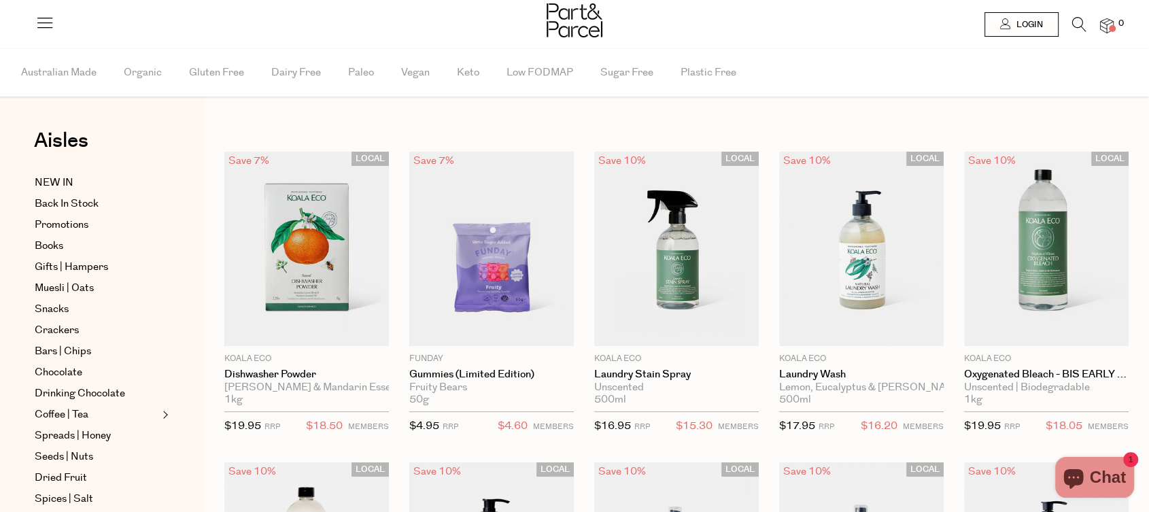
click at [1081, 23] on icon at bounding box center [1079, 24] width 14 height 15
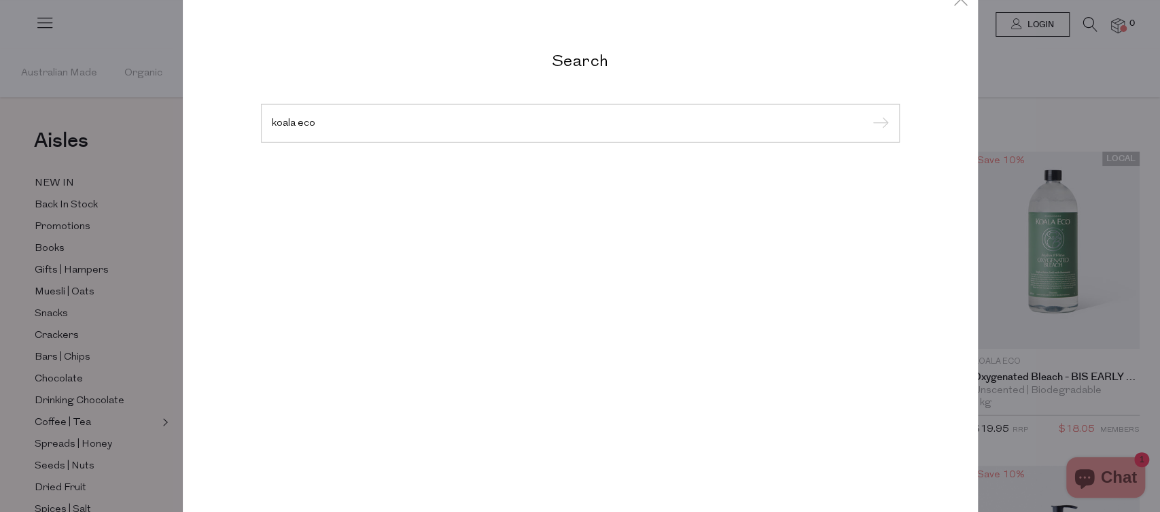
type input "koala eco"
click at [869, 114] on input "submit" at bounding box center [879, 124] width 20 height 20
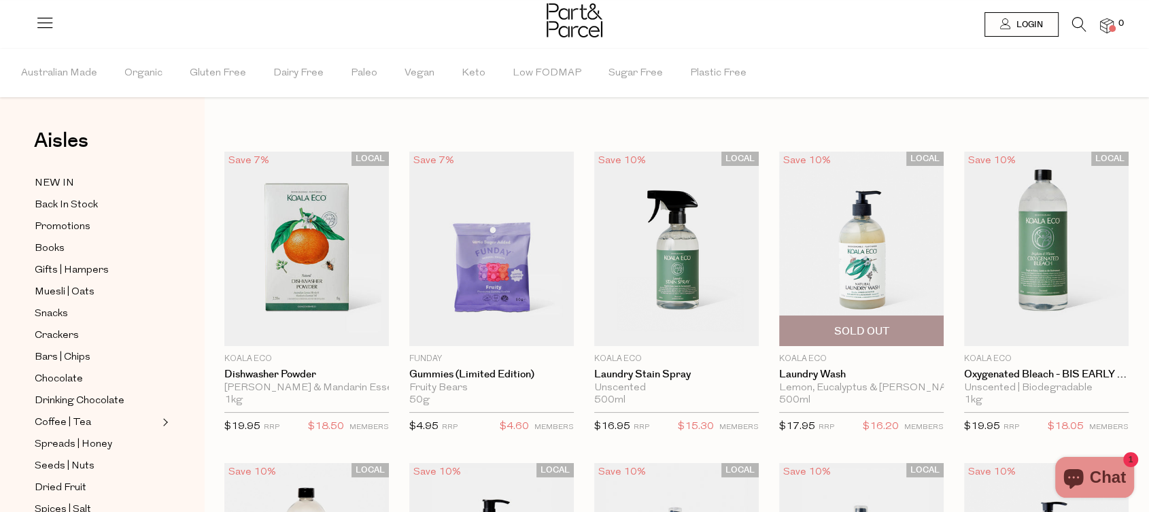
click at [895, 239] on img at bounding box center [861, 249] width 164 height 194
click at [884, 258] on img at bounding box center [861, 249] width 164 height 194
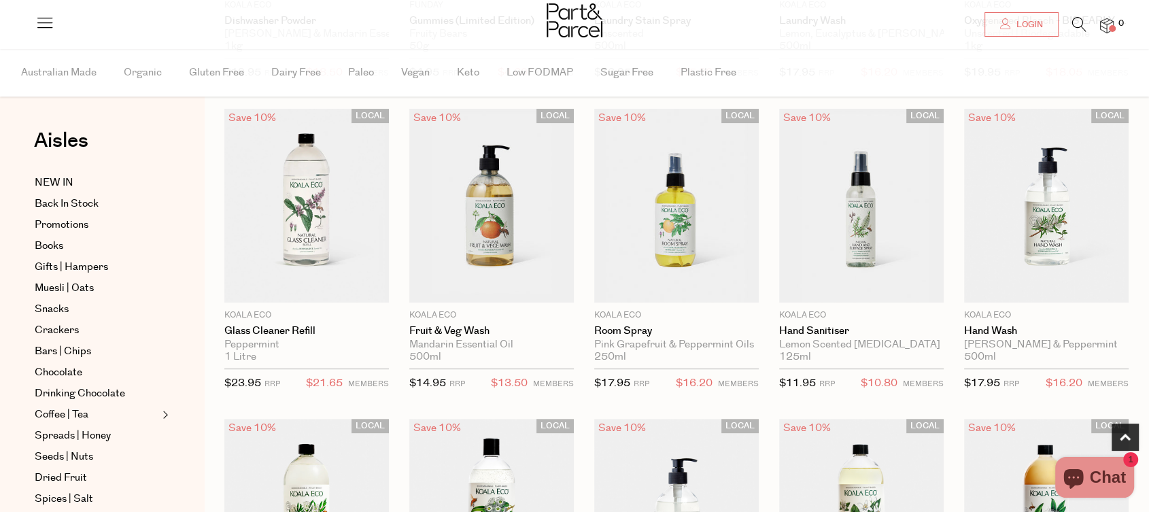
scroll to position [377, 0]
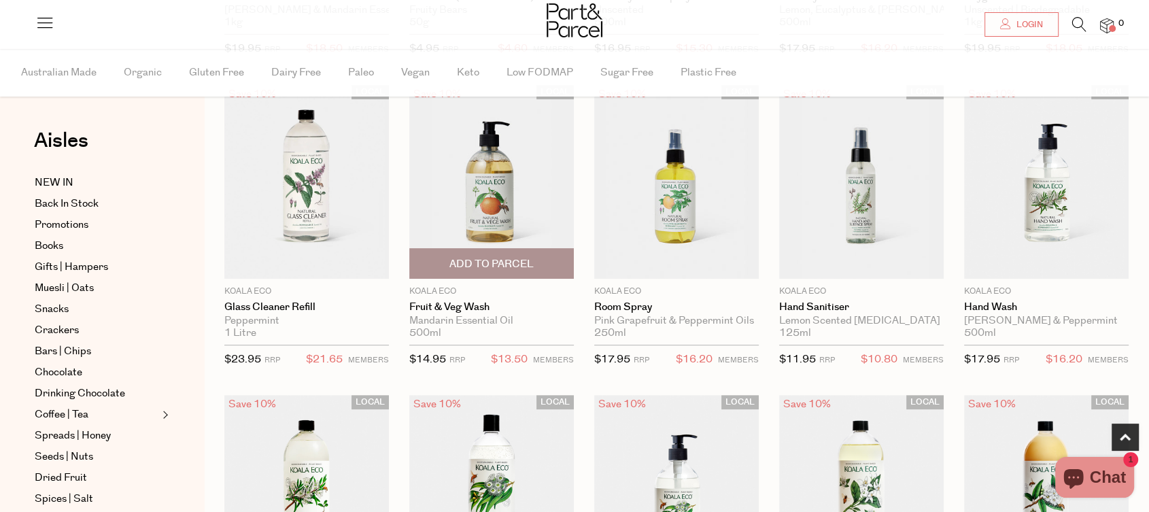
click at [479, 194] on img at bounding box center [491, 181] width 164 height 194
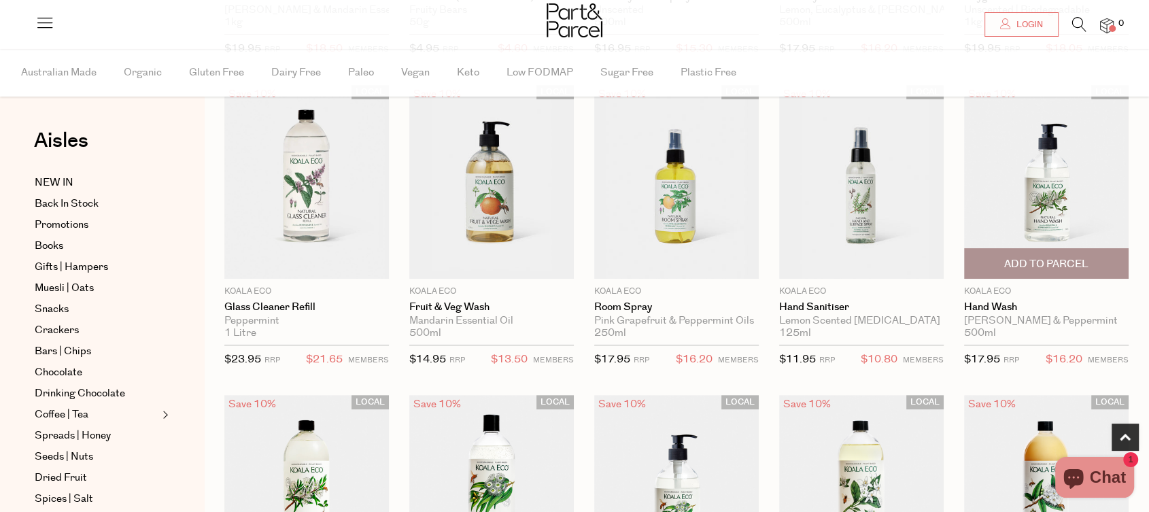
click at [1048, 214] on img at bounding box center [1046, 181] width 164 height 194
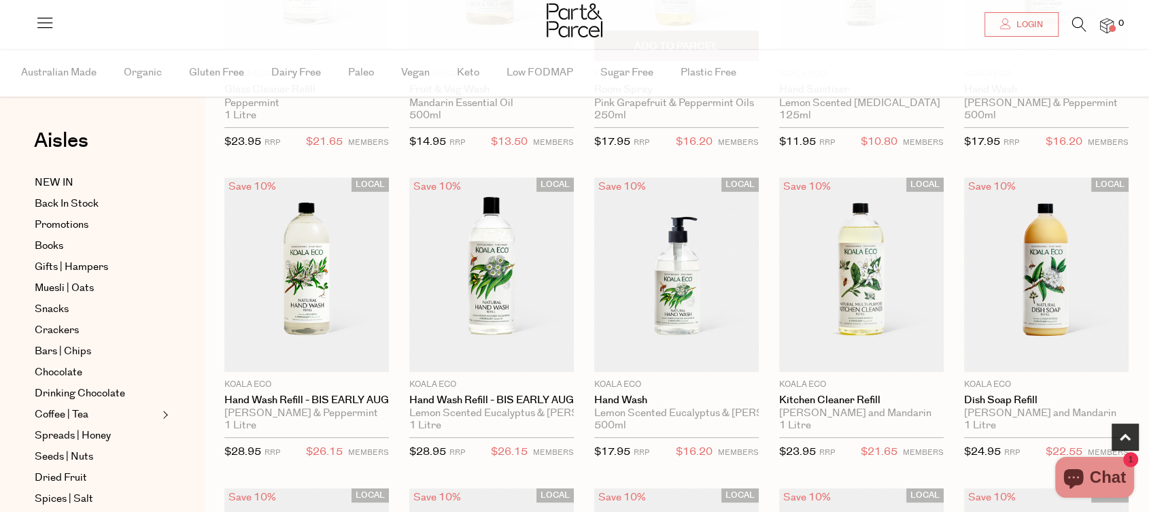
scroll to position [604, 0]
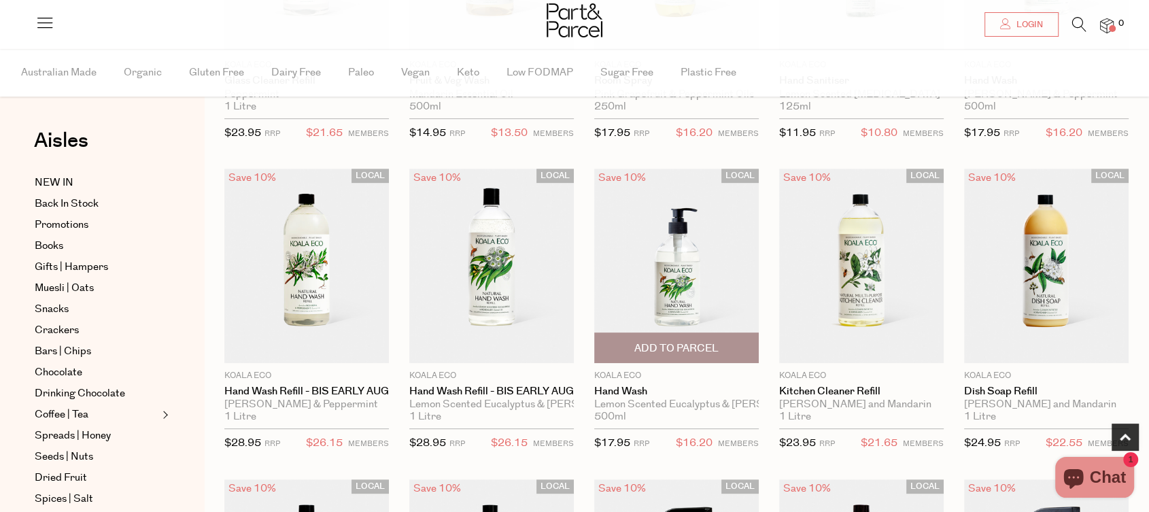
click at [660, 237] on img at bounding box center [676, 266] width 164 height 194
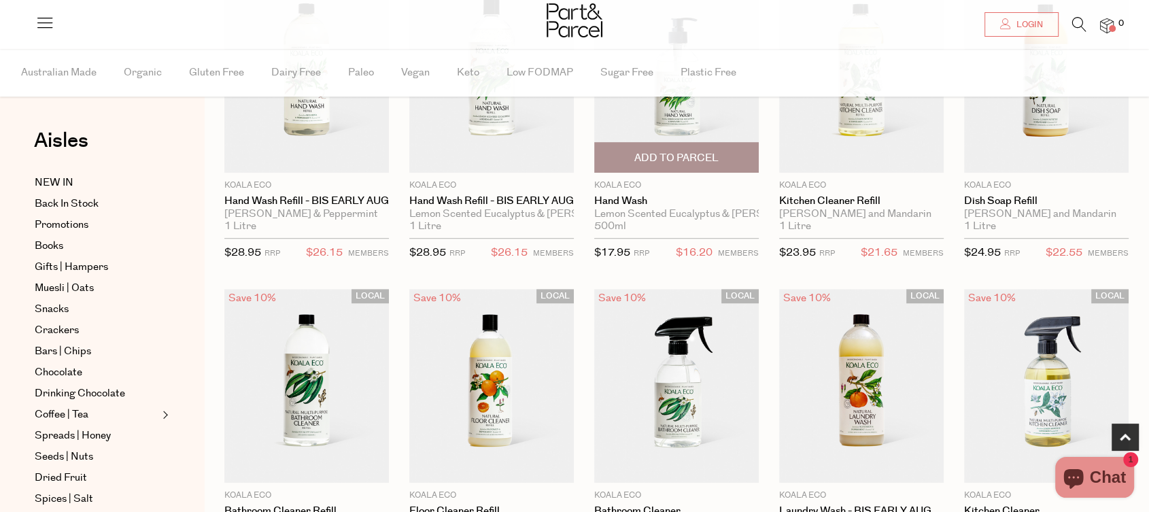
scroll to position [831, 0]
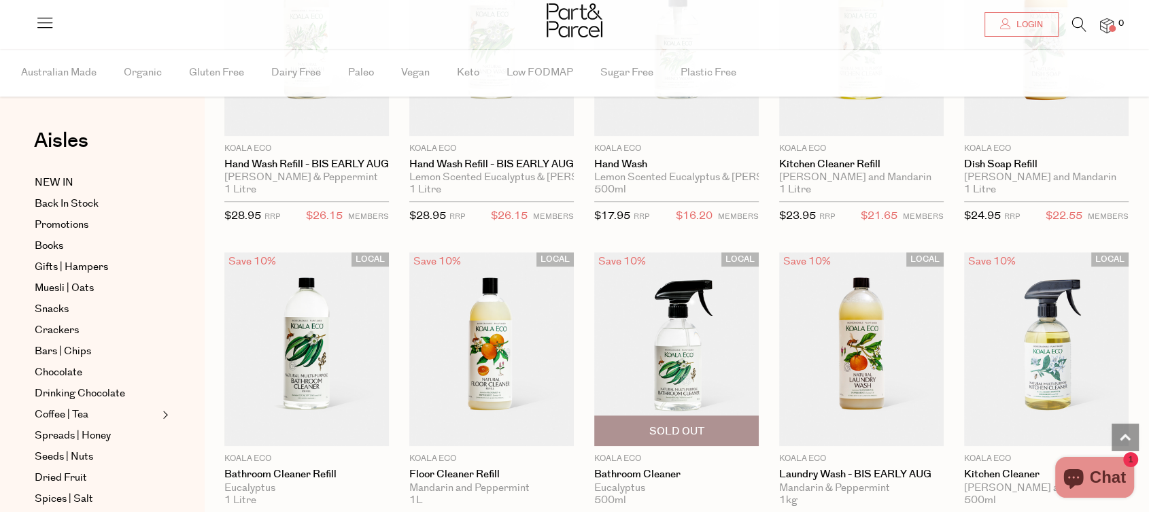
click at [676, 344] on img at bounding box center [676, 349] width 164 height 194
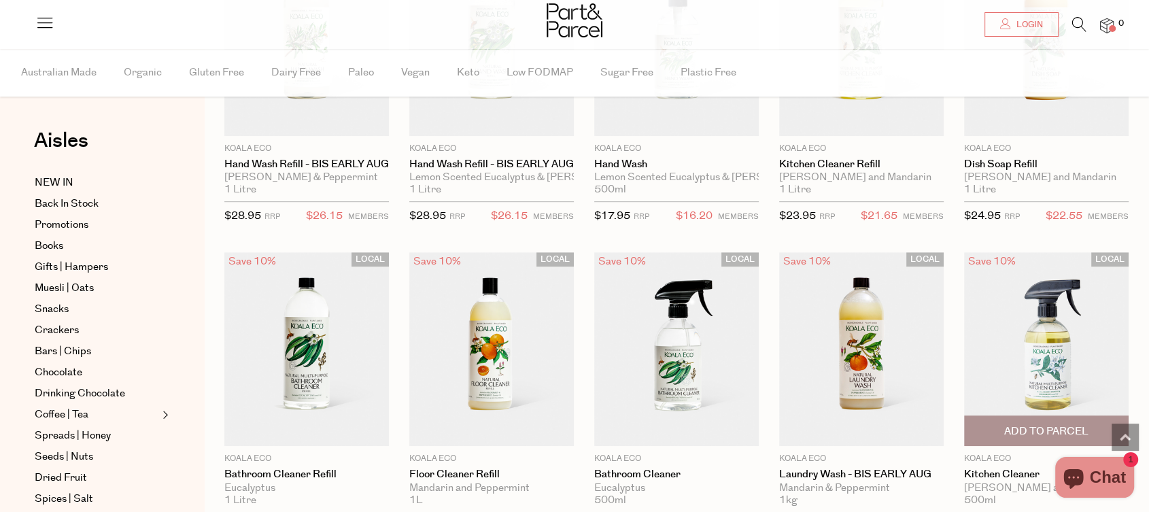
click at [1071, 331] on img at bounding box center [1046, 349] width 164 height 194
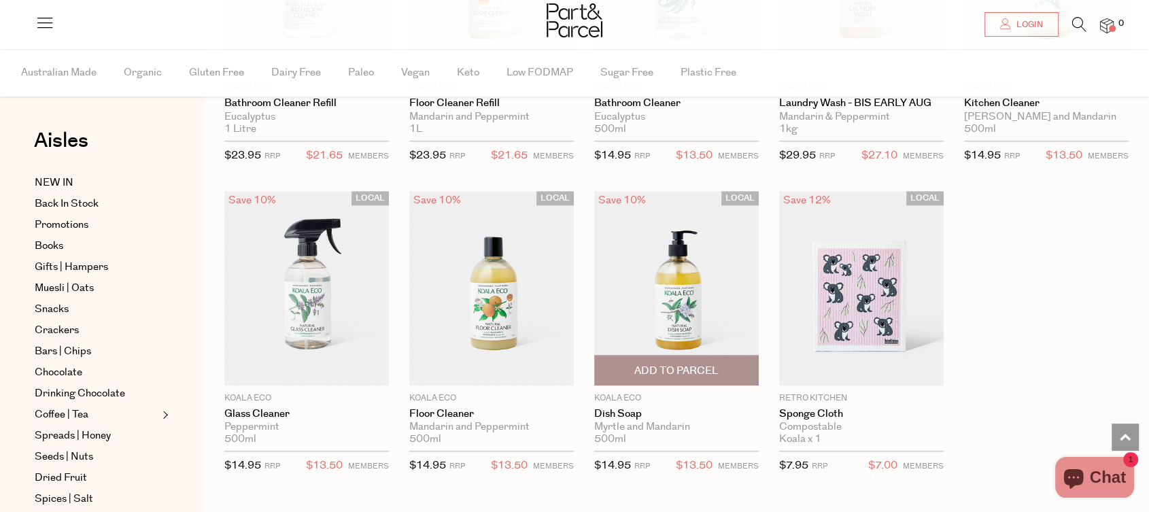
scroll to position [1208, 0]
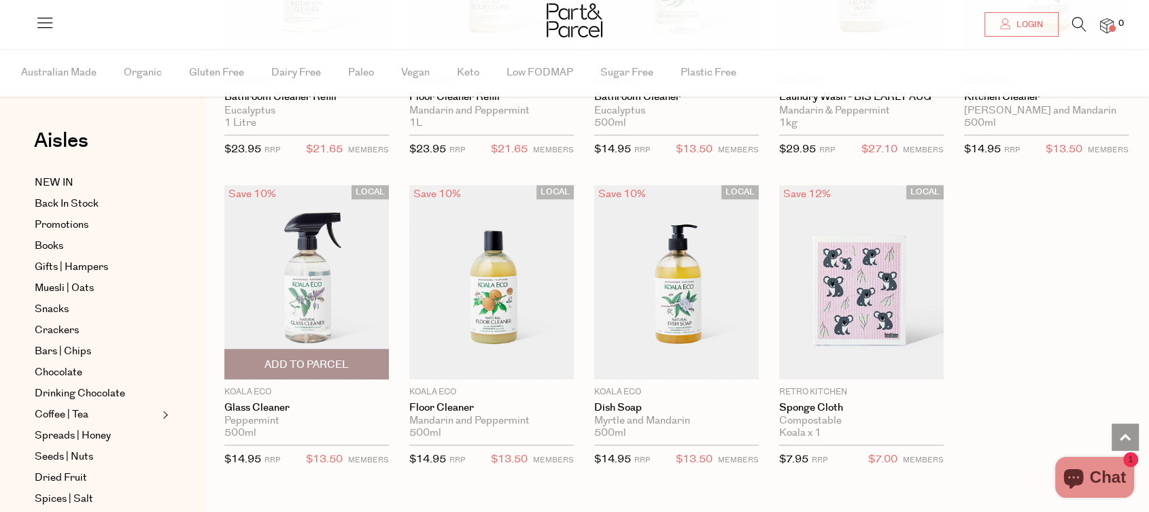
click at [355, 295] on img at bounding box center [306, 282] width 164 height 194
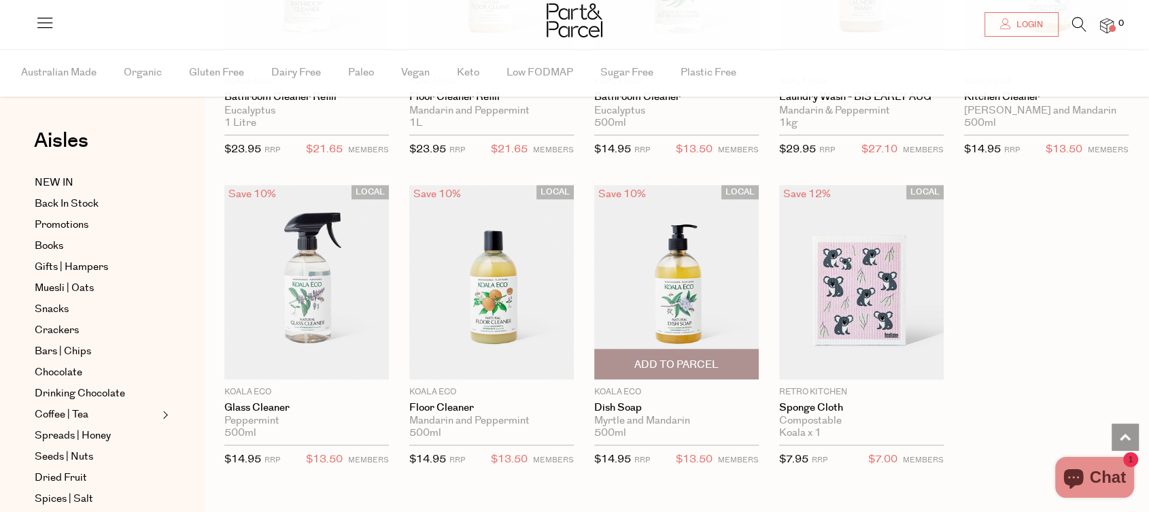
click at [719, 291] on img at bounding box center [676, 282] width 164 height 194
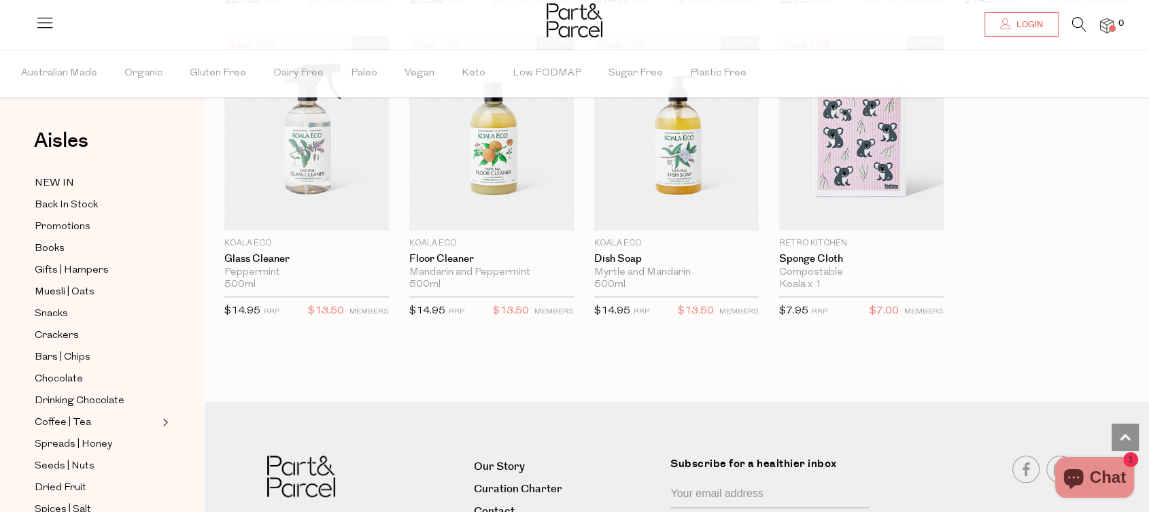
scroll to position [1283, 0]
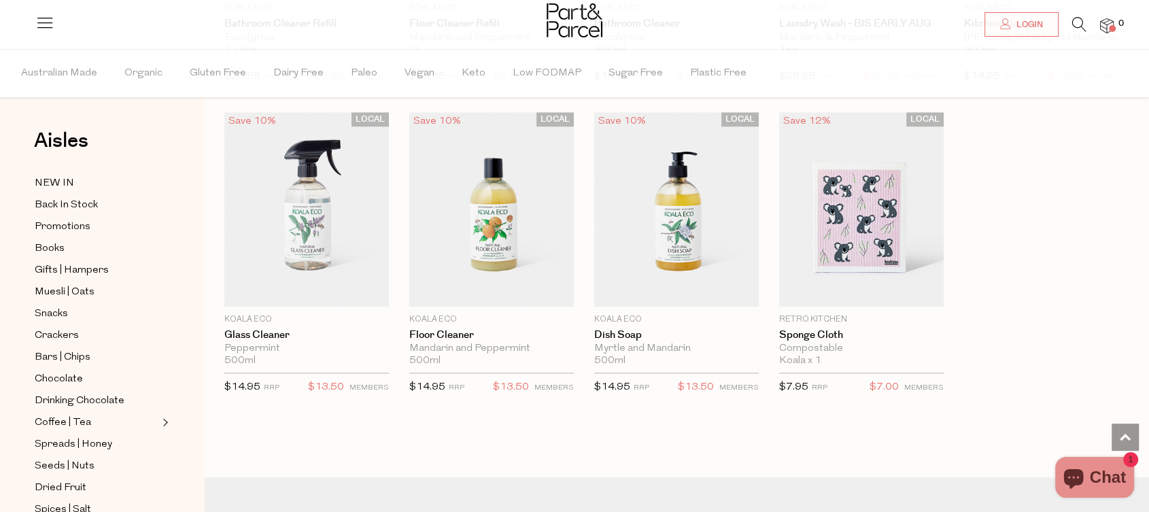
click at [1081, 22] on icon at bounding box center [1079, 24] width 14 height 15
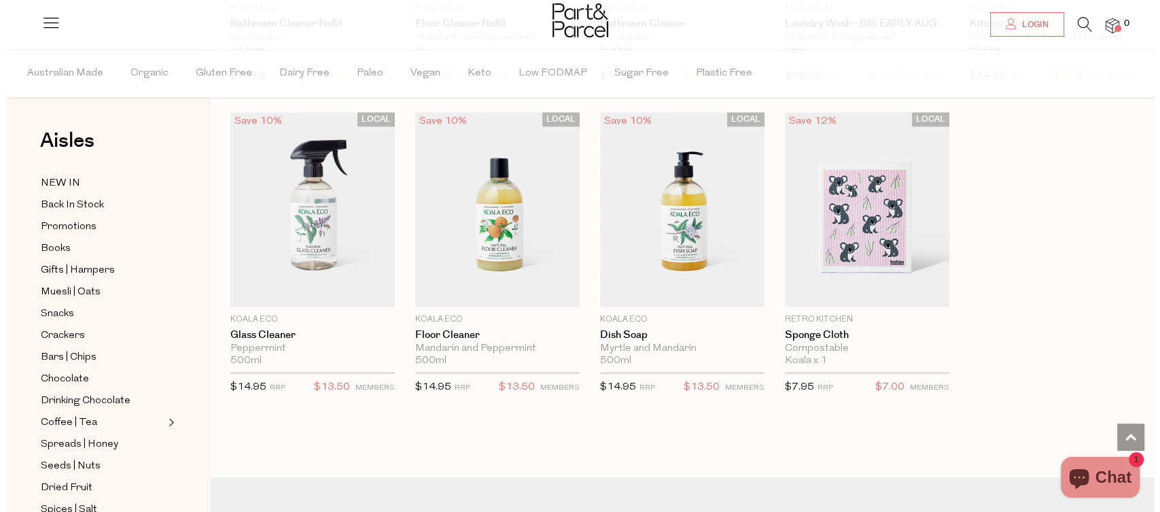
scroll to position [1294, 0]
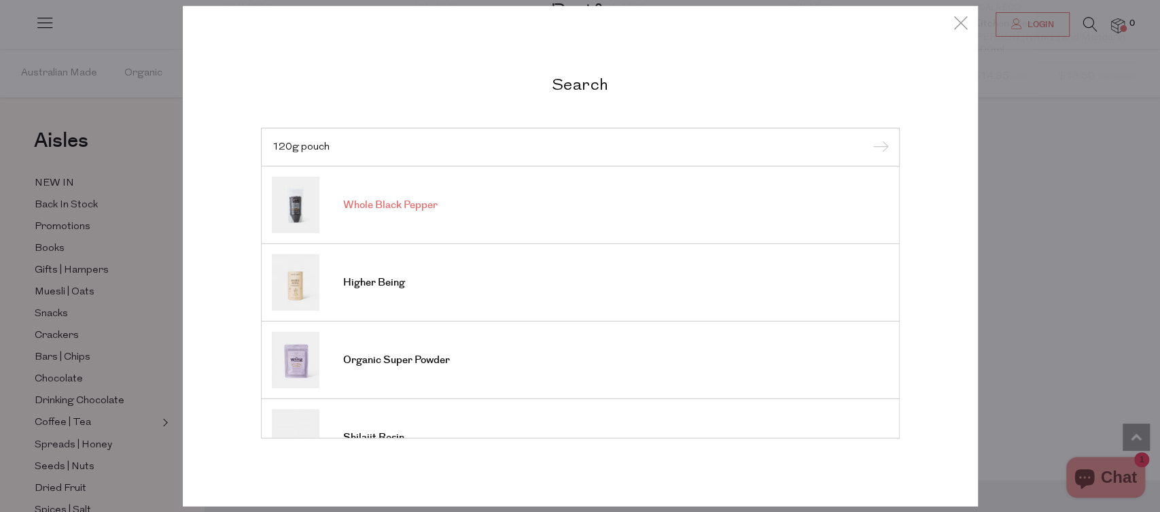
type input "120g pouch"
click at [869, 137] on input "submit" at bounding box center [879, 147] width 20 height 20
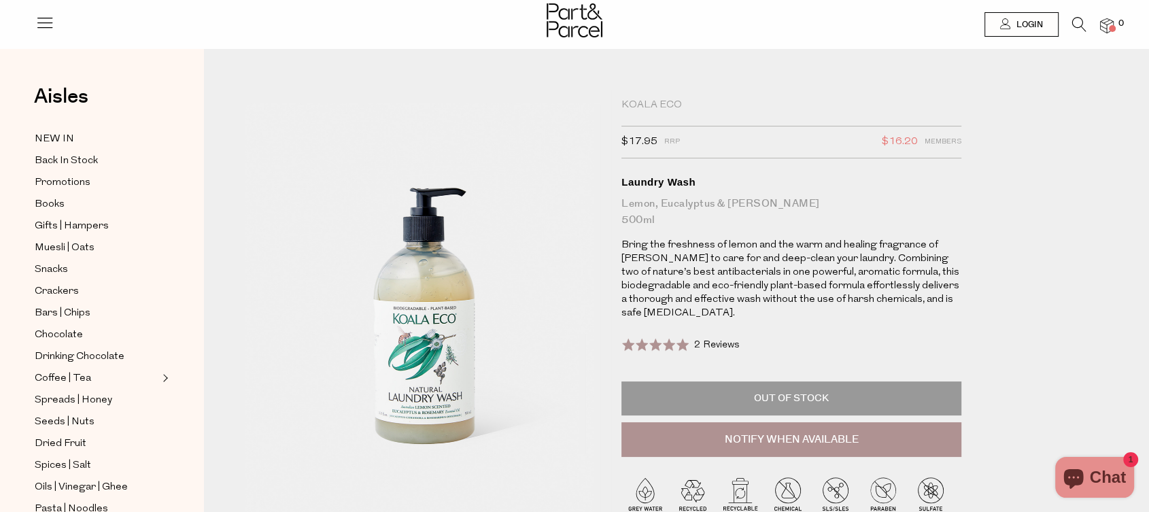
click at [670, 184] on div "Laundry Wash" at bounding box center [791, 182] width 340 height 14
copy h1 "Laundry Wash"
click at [720, 210] on div "Lemon, Eucalyptus & Rosemary 500ml" at bounding box center [791, 212] width 340 height 33
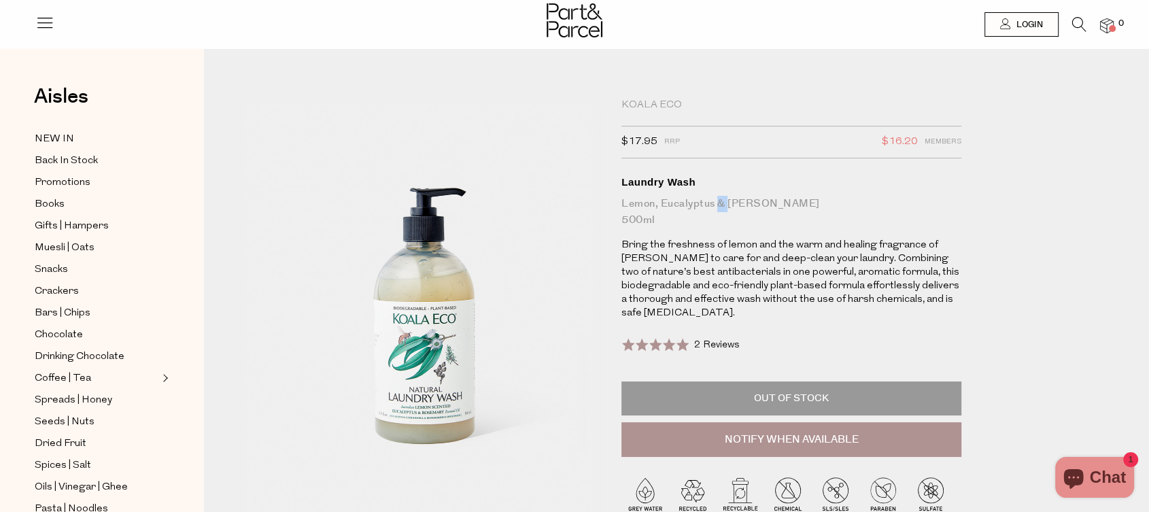
click at [720, 209] on div "Lemon, Eucalyptus & Rosemary 500ml" at bounding box center [791, 212] width 340 height 33
copy div "Lemon, Eucalyptus & Rosemary"
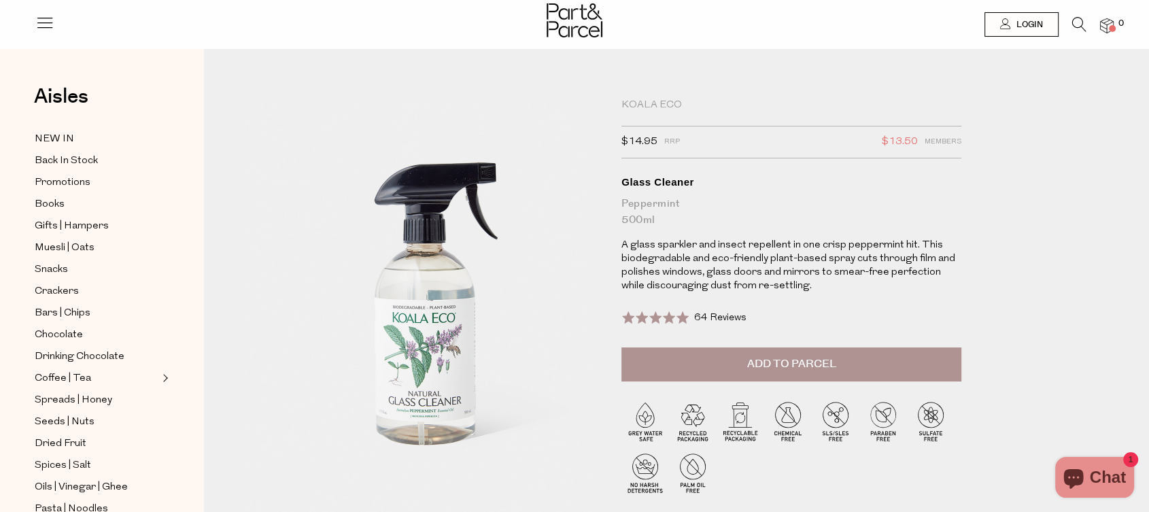
click at [668, 176] on div "Glass Cleaner" at bounding box center [791, 182] width 340 height 14
copy h1 "Glass Cleaner"
click at [638, 203] on div "Peppermint 500ml" at bounding box center [791, 212] width 340 height 33
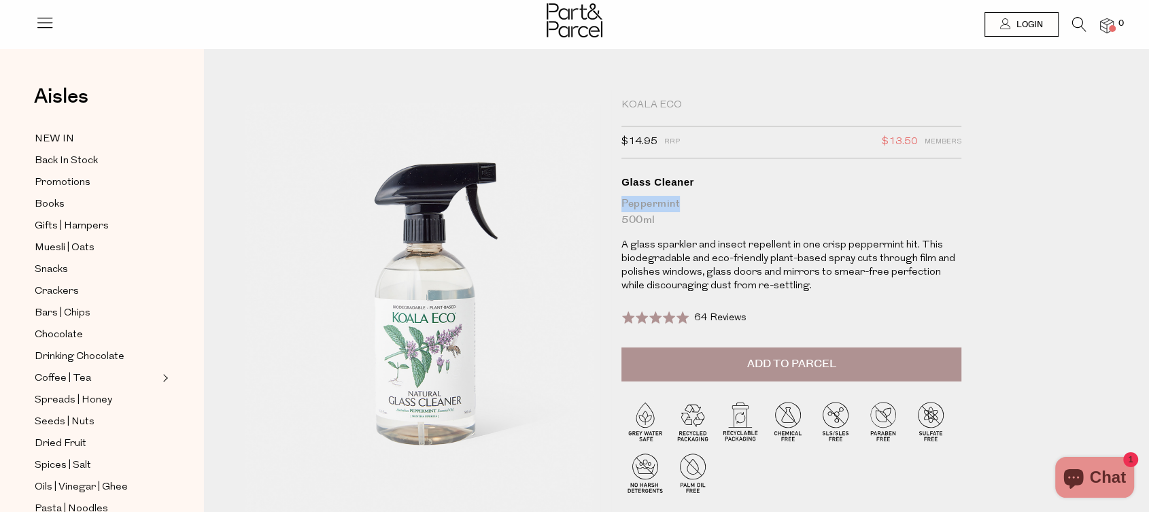
click at [638, 203] on div "Peppermint 500ml" at bounding box center [791, 212] width 340 height 33
click at [638, 204] on div "Peppermint 500ml" at bounding box center [791, 212] width 340 height 33
copy div "Peppermint"
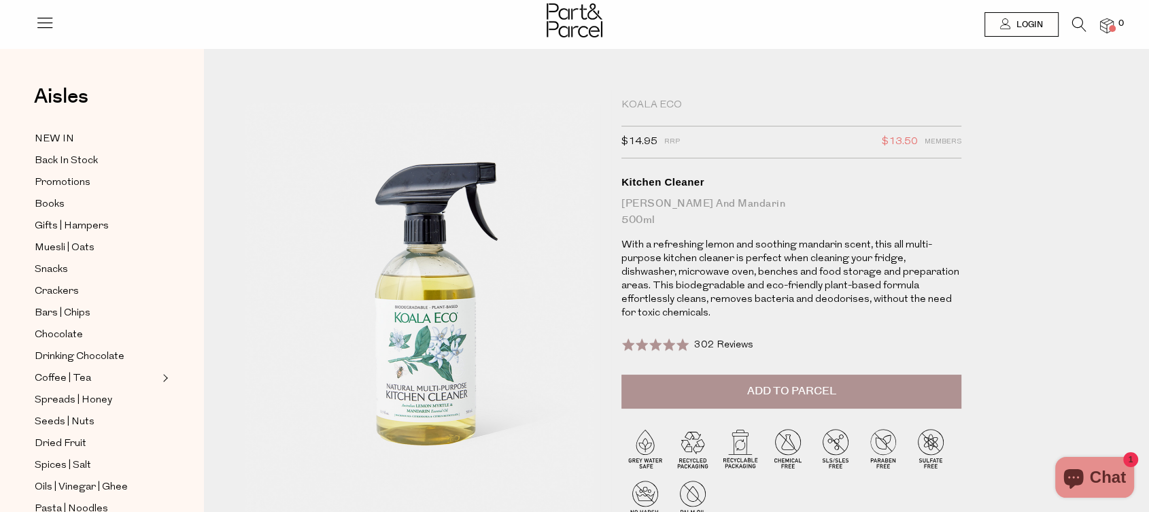
click at [653, 183] on div "Kitchen Cleaner" at bounding box center [791, 182] width 340 height 14
copy h1 "Kitchen Cleaner"
click at [687, 201] on div "Lemon Myrtle and Mandarin 500ml" at bounding box center [791, 212] width 340 height 33
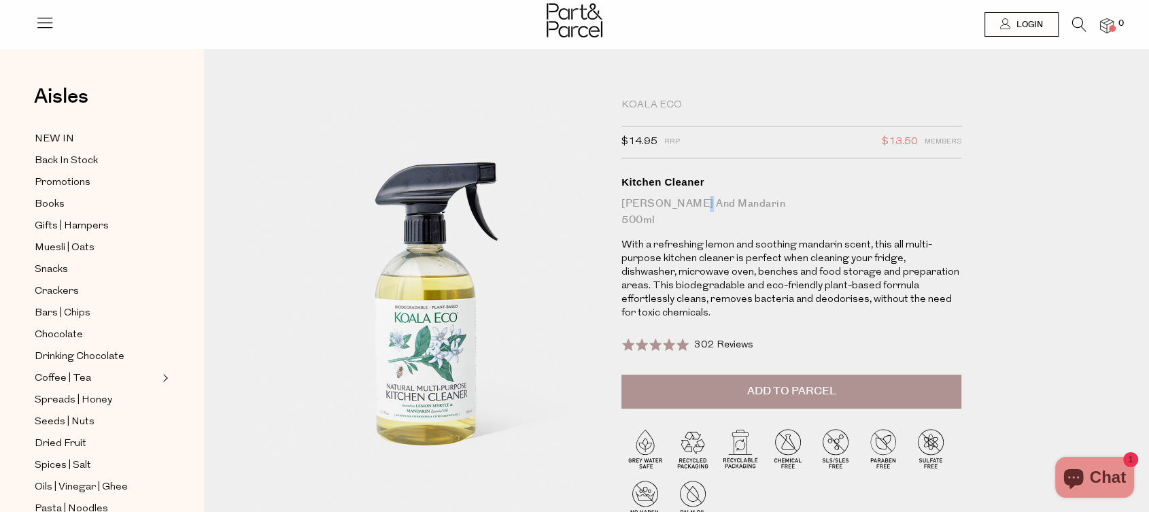
click at [687, 201] on div "Lemon Myrtle and Mandarin 500ml" at bounding box center [791, 212] width 340 height 33
copy div "Lemon Myrtle and Mandarin"
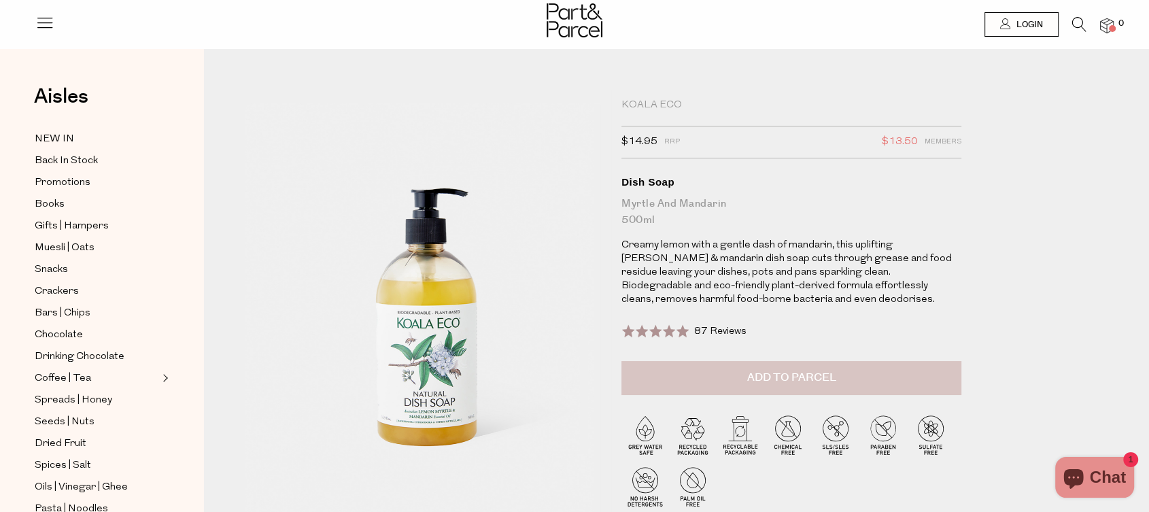
drag, startPoint x: 1001, startPoint y: 152, endPoint x: 666, endPoint y: 372, distance: 401.0
click at [1001, 152] on div "Koala Eco $14.95 RRP $13.50 Members Available: In Stock Dish Soap Myrtle and Ma…" at bounding box center [687, 342] width 904 height 504
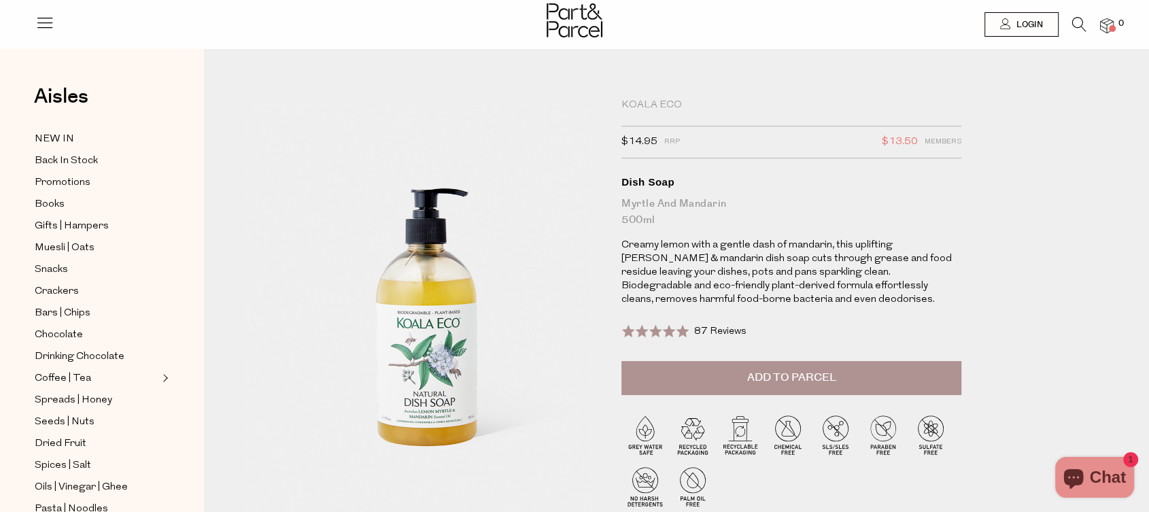
click at [693, 203] on div "Myrtle and Mandarin 500ml" at bounding box center [791, 212] width 340 height 33
copy div "Myrtle and Mandarin"
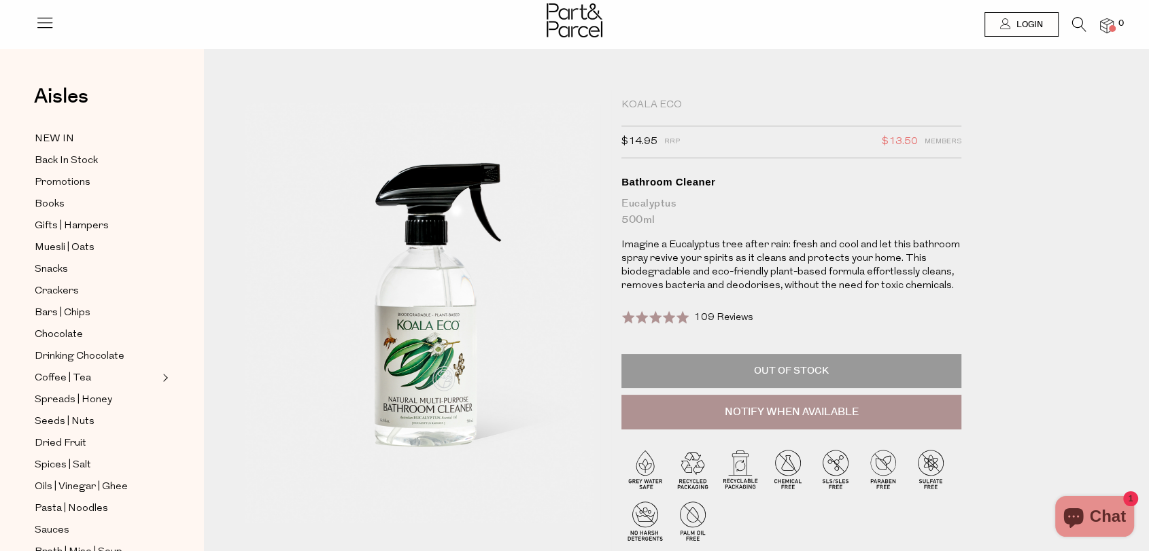
click at [680, 181] on div "Bathroom Cleaner" at bounding box center [791, 182] width 340 height 14
click at [679, 181] on div "Bathroom Cleaner" at bounding box center [791, 182] width 340 height 14
click at [649, 184] on div "Bathroom Cleaner" at bounding box center [791, 182] width 340 height 14
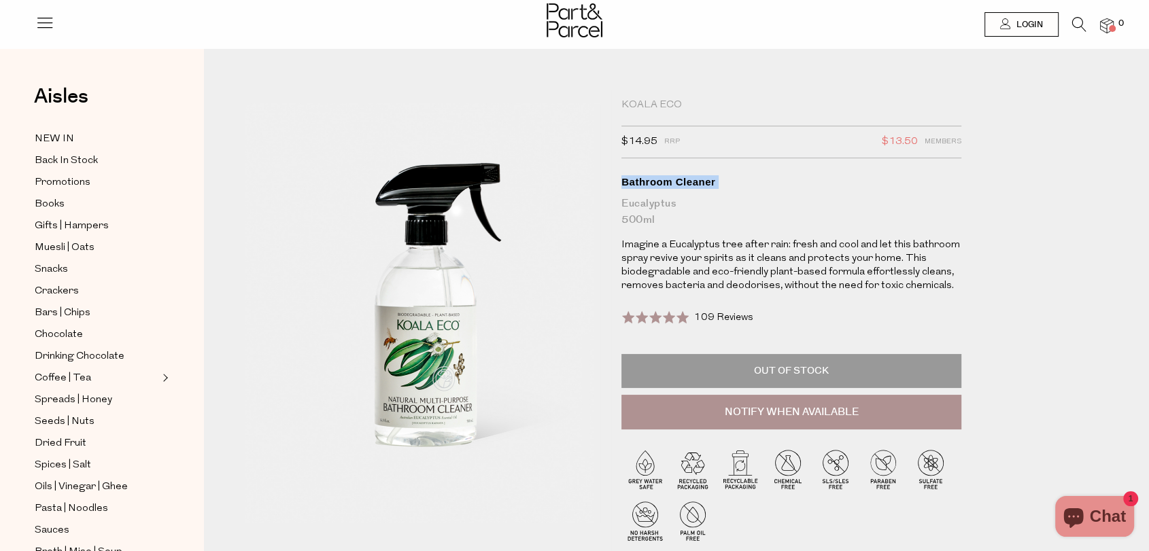
click at [648, 184] on div "Bathroom Cleaner" at bounding box center [791, 182] width 340 height 14
click at [668, 203] on div "Eucalyptus 500ml" at bounding box center [791, 212] width 340 height 33
click at [667, 203] on div "Eucalyptus 500ml" at bounding box center [791, 212] width 340 height 33
copy div "Eucalyptus"
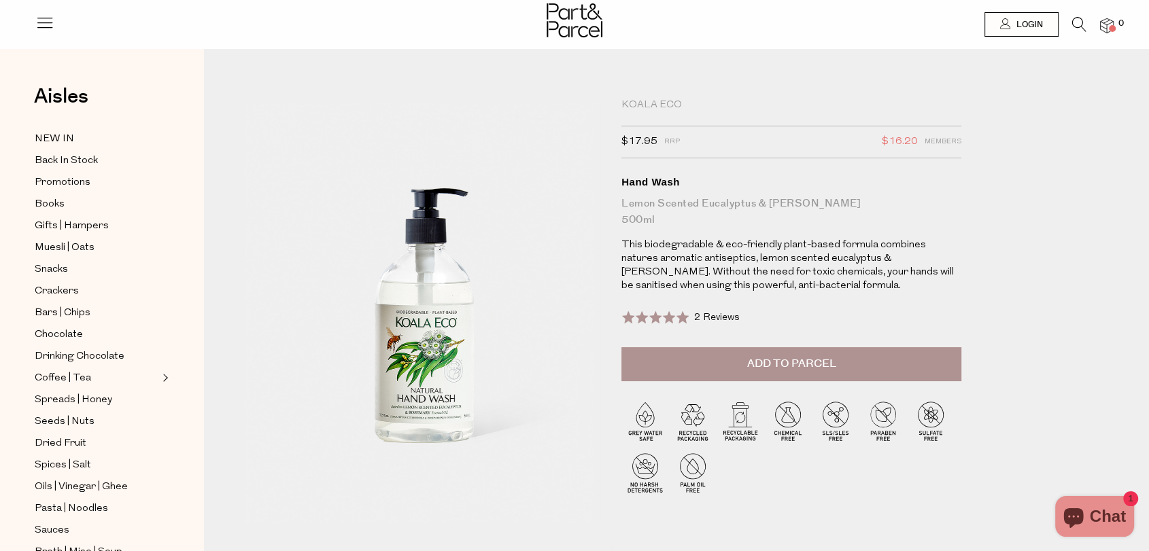
click at [663, 199] on div "Lemon Scented Eucalyptus & [PERSON_NAME] 500ml" at bounding box center [791, 212] width 340 height 33
copy div "Lemon Scented Eucalyptus & [PERSON_NAME]"
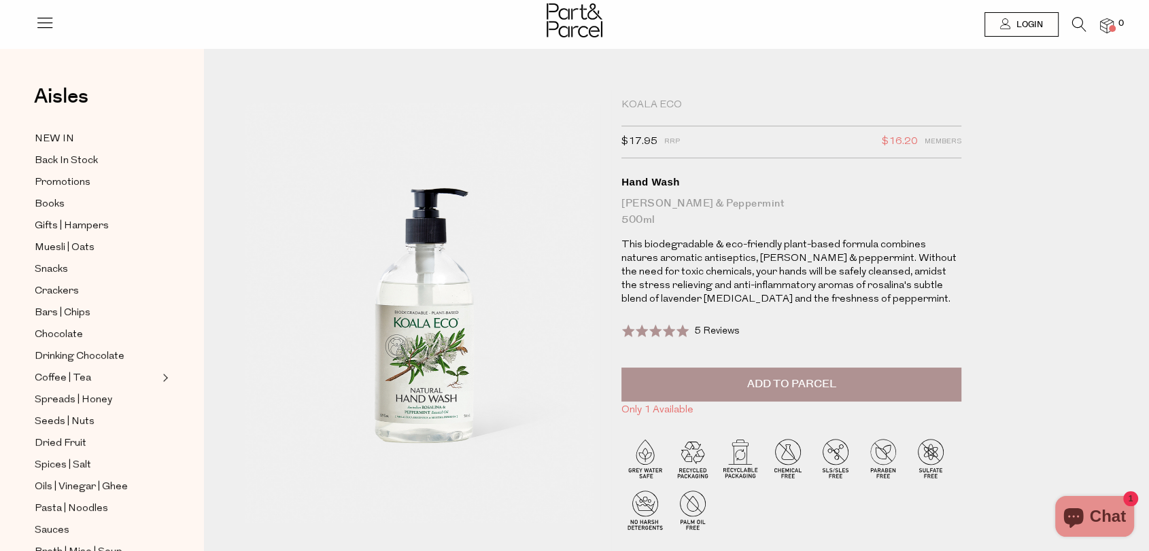
click at [662, 184] on div "Hand Wash" at bounding box center [791, 182] width 340 height 14
copy h1 "Hand Wash"
click at [682, 201] on div "Rosalina & Peppermint 500ml" at bounding box center [791, 212] width 340 height 33
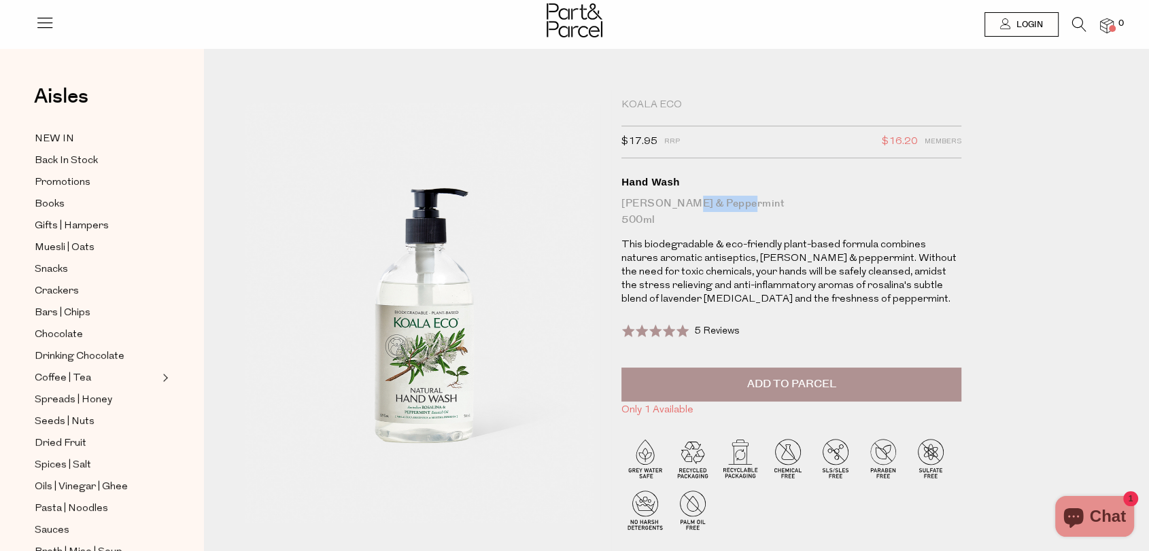
click at [682, 201] on div "Rosalina & Peppermint 500ml" at bounding box center [791, 212] width 340 height 33
copy div "Rosalina & Peppermint"
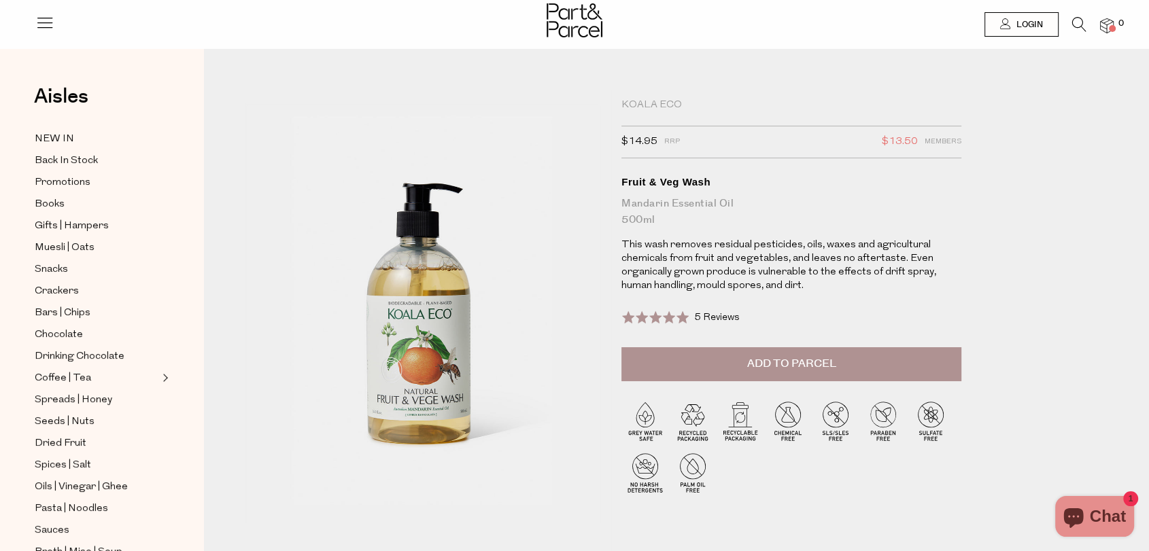
click at [678, 181] on div "Fruit & Veg Wash" at bounding box center [791, 182] width 340 height 14
copy h1 "Fruit & Veg Wash"
click at [697, 206] on div "Mandarin Essential Oil 500ml" at bounding box center [791, 212] width 340 height 33
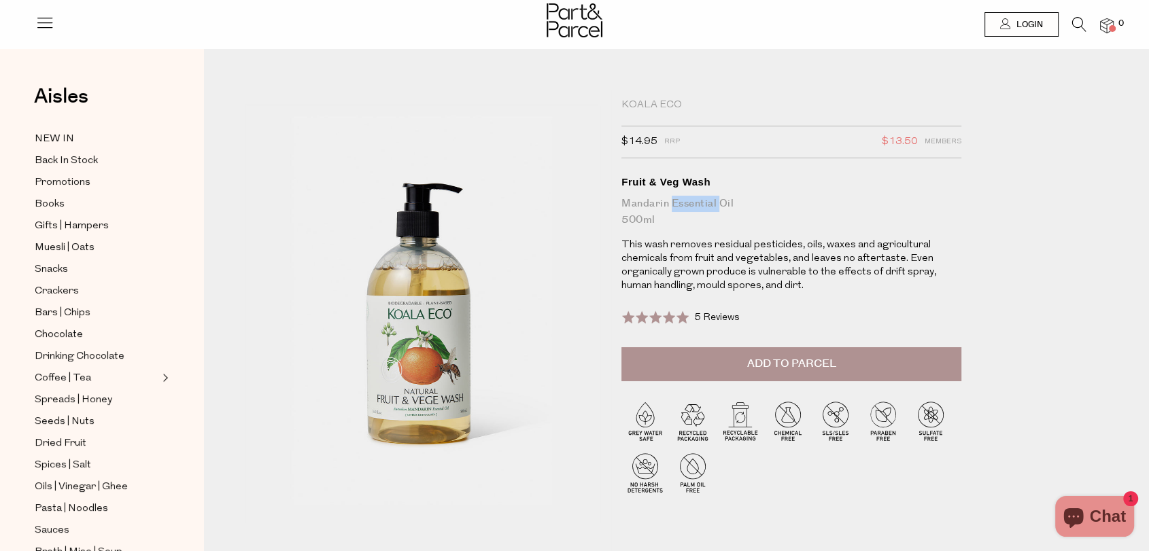
click at [697, 206] on div "Mandarin Essential Oil 500ml" at bounding box center [791, 212] width 340 height 33
copy div "Mandarin Essential Oil"
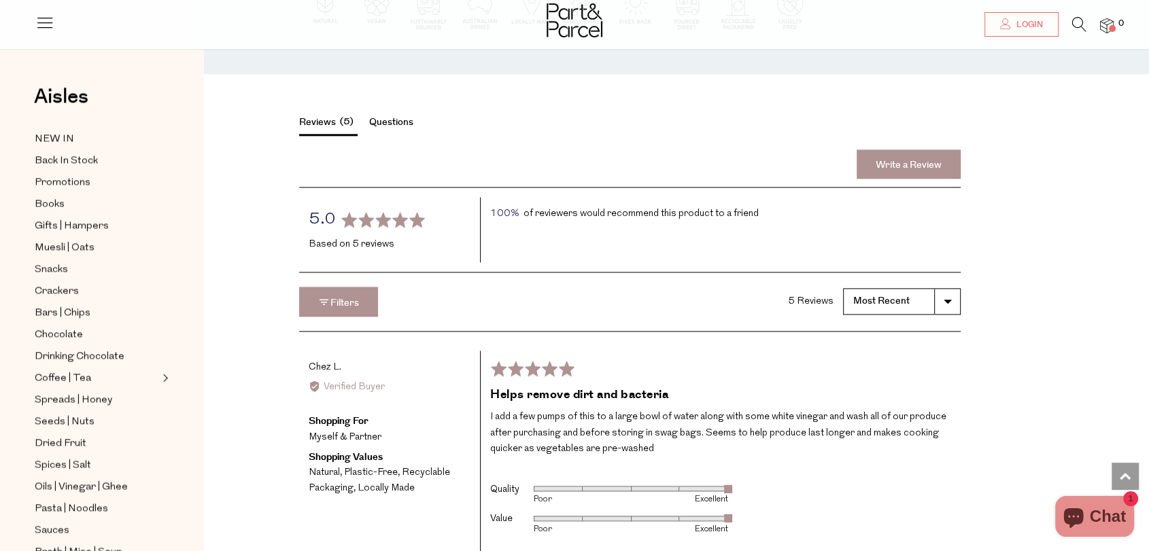
scroll to position [1737, 0]
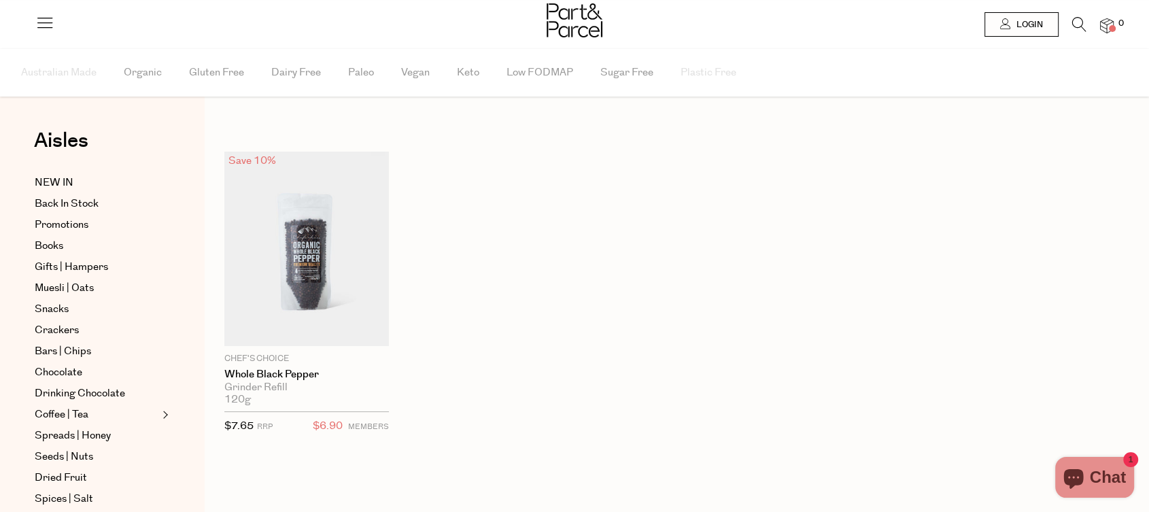
click at [1080, 26] on icon at bounding box center [1079, 24] width 14 height 15
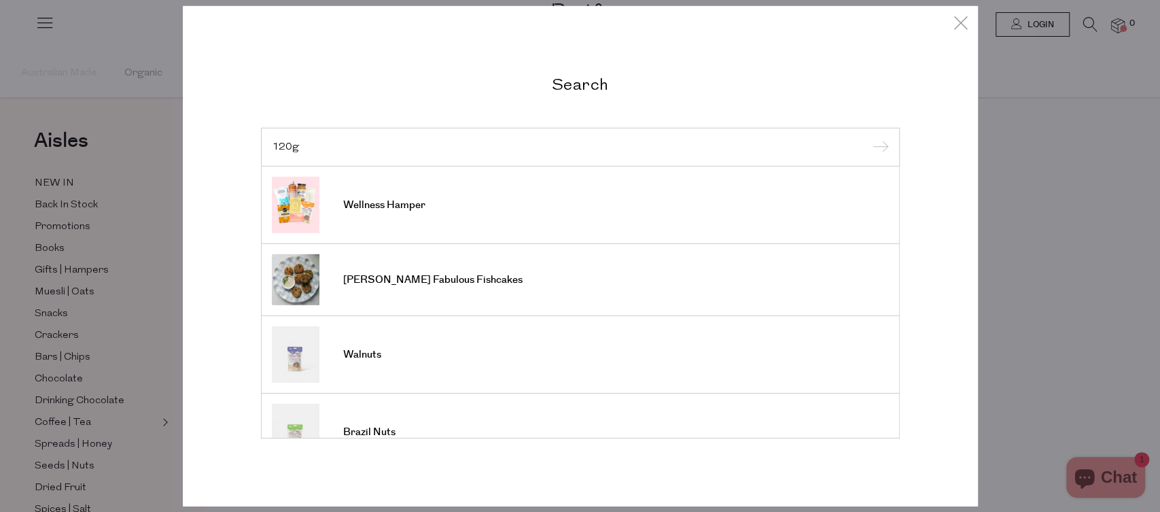
type input "120g"
click at [869, 137] on input "submit" at bounding box center [879, 147] width 20 height 20
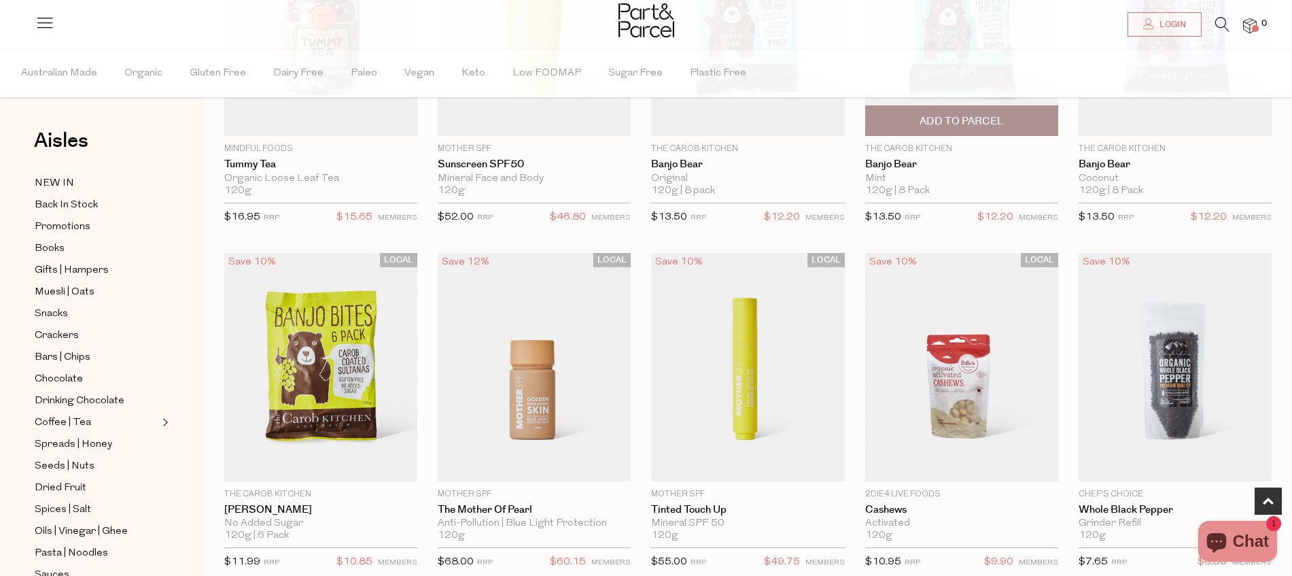
scroll to position [283, 0]
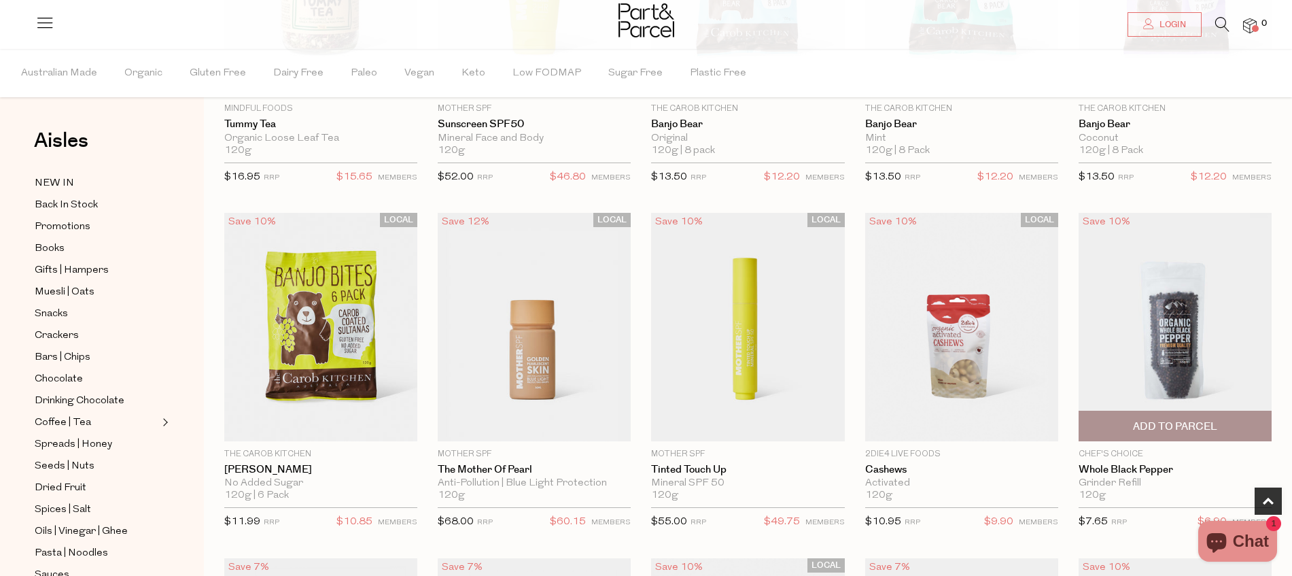
click at [1138, 373] on img at bounding box center [1175, 327] width 193 height 228
